Goal: Check status: Check status

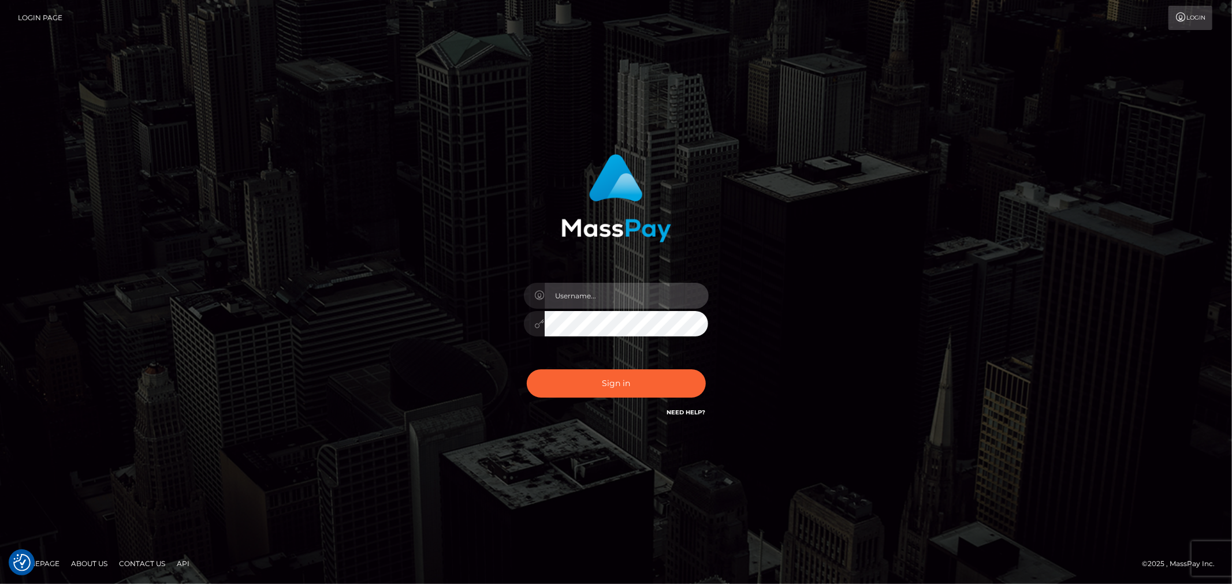
type input "Jessel.Silversocial"
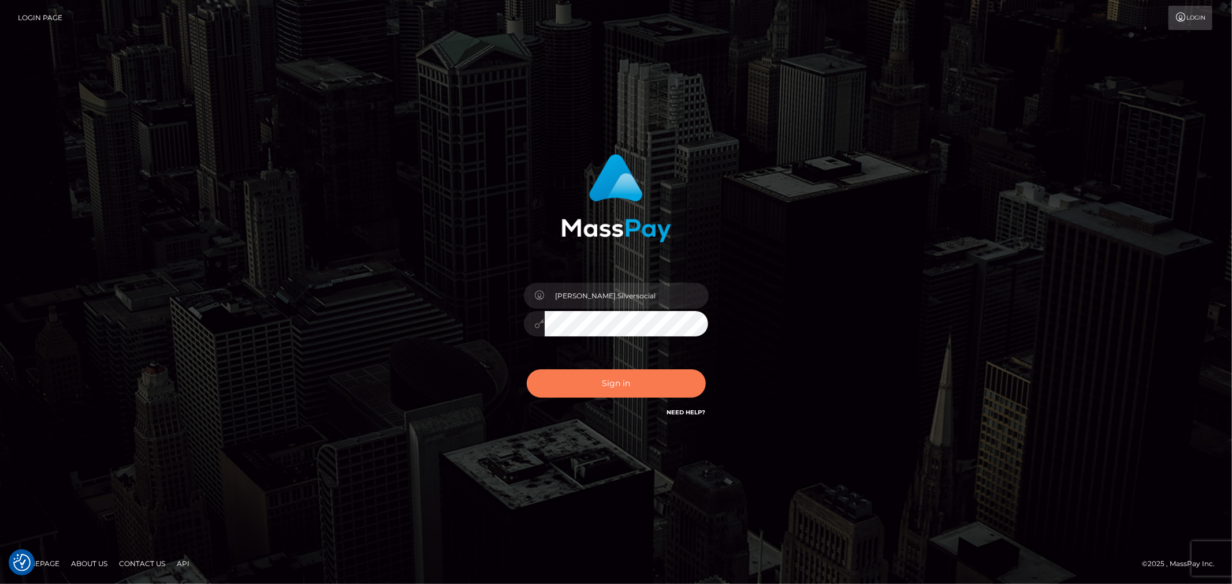
click at [631, 387] on button "Sign in" at bounding box center [616, 384] width 179 height 28
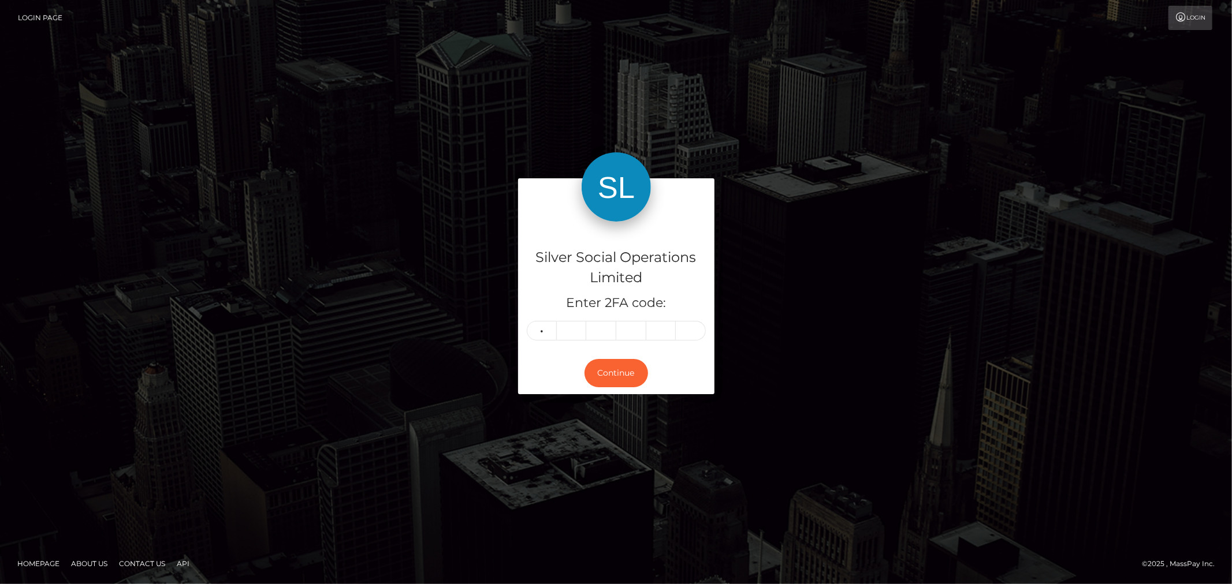
type input "0"
type input "8"
type input "4"
type input "0"
type input "4"
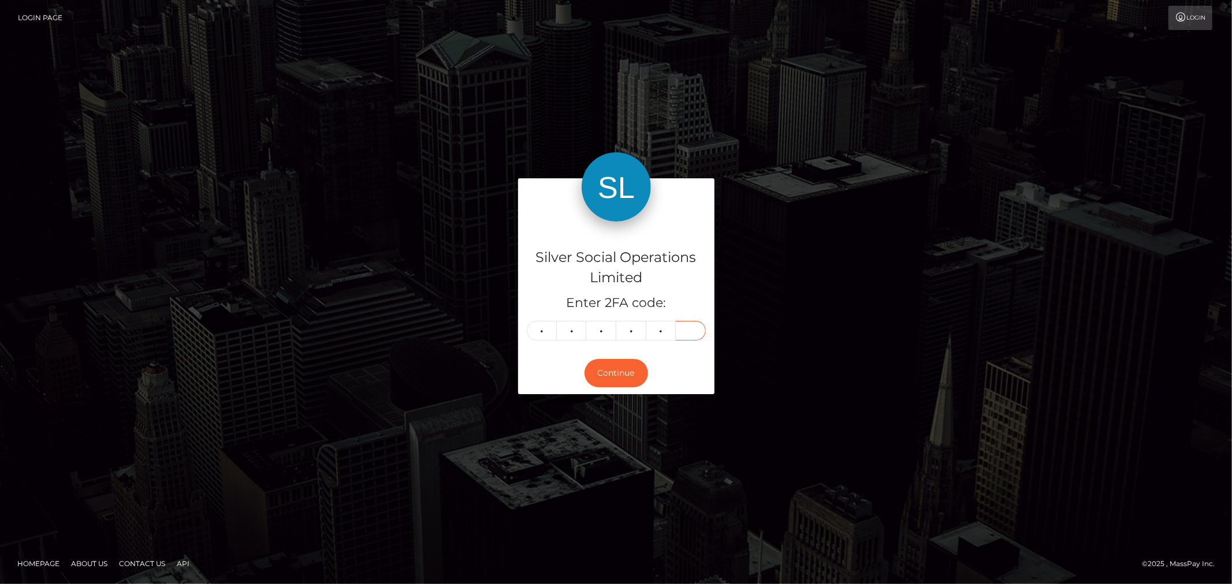
type input "2"
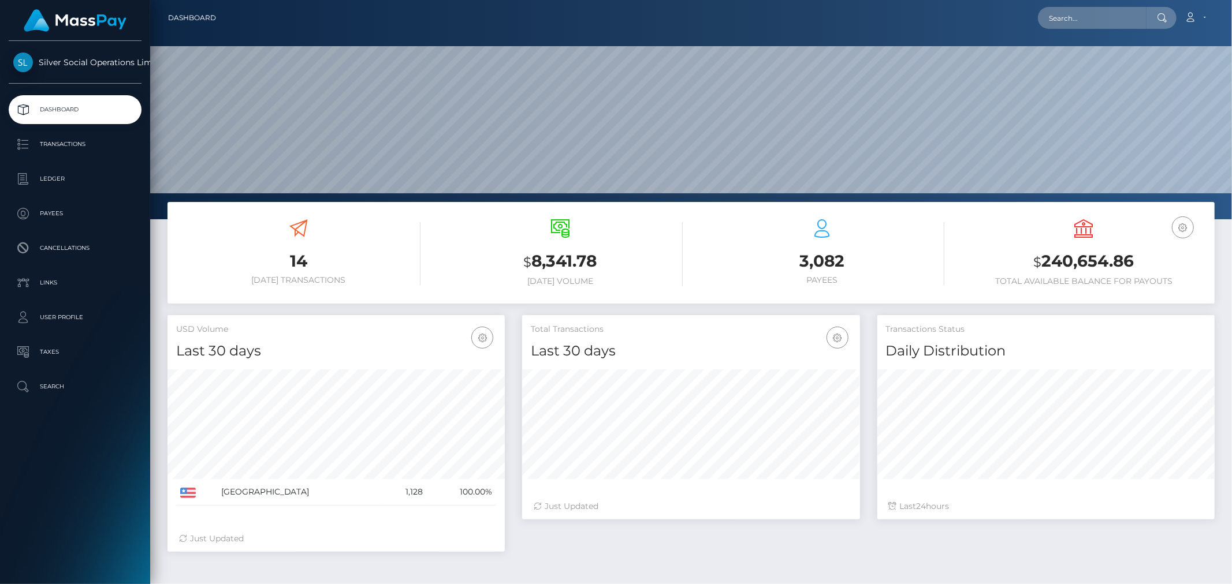
scroll to position [204, 337]
drag, startPoint x: 1043, startPoint y: 262, endPoint x: 1141, endPoint y: 243, distance: 99.4
click at [1141, 243] on div "USD Balance $ 240,654.86 Total Available Balance for Payouts" at bounding box center [1084, 252] width 244 height 67
copy h3 "240,654.86"
click at [1179, 224] on icon "button" at bounding box center [1183, 228] width 14 height 14
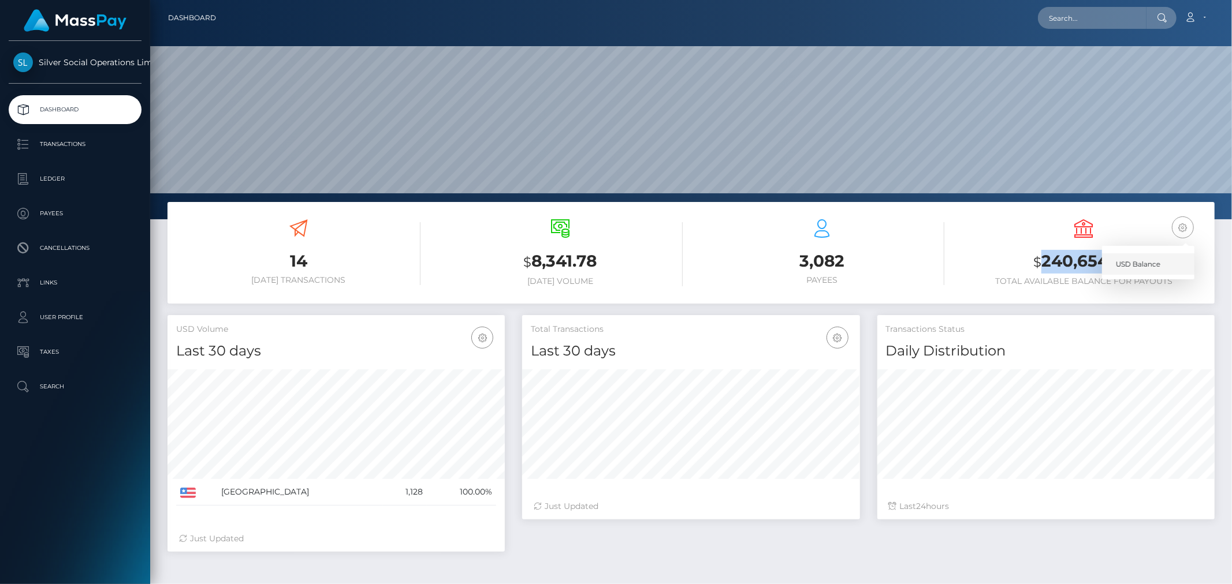
click at [1110, 262] on link "USD Balance" at bounding box center [1148, 264] width 92 height 21
drag, startPoint x: 1042, startPoint y: 262, endPoint x: 1142, endPoint y: 262, distance: 99.9
click at [1142, 262] on h3 "$ 240,654.86" at bounding box center [1084, 262] width 244 height 24
copy h3 "240,654.86"
